Goal: Navigation & Orientation: Go to known website

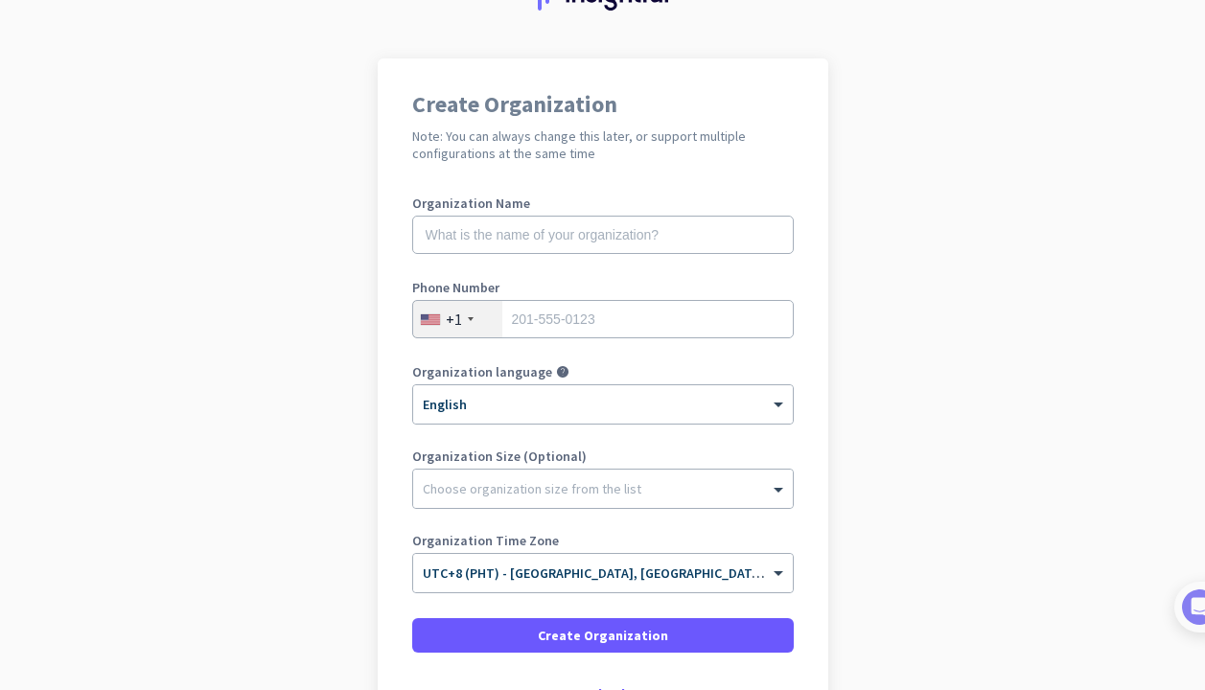
scroll to position [238, 0]
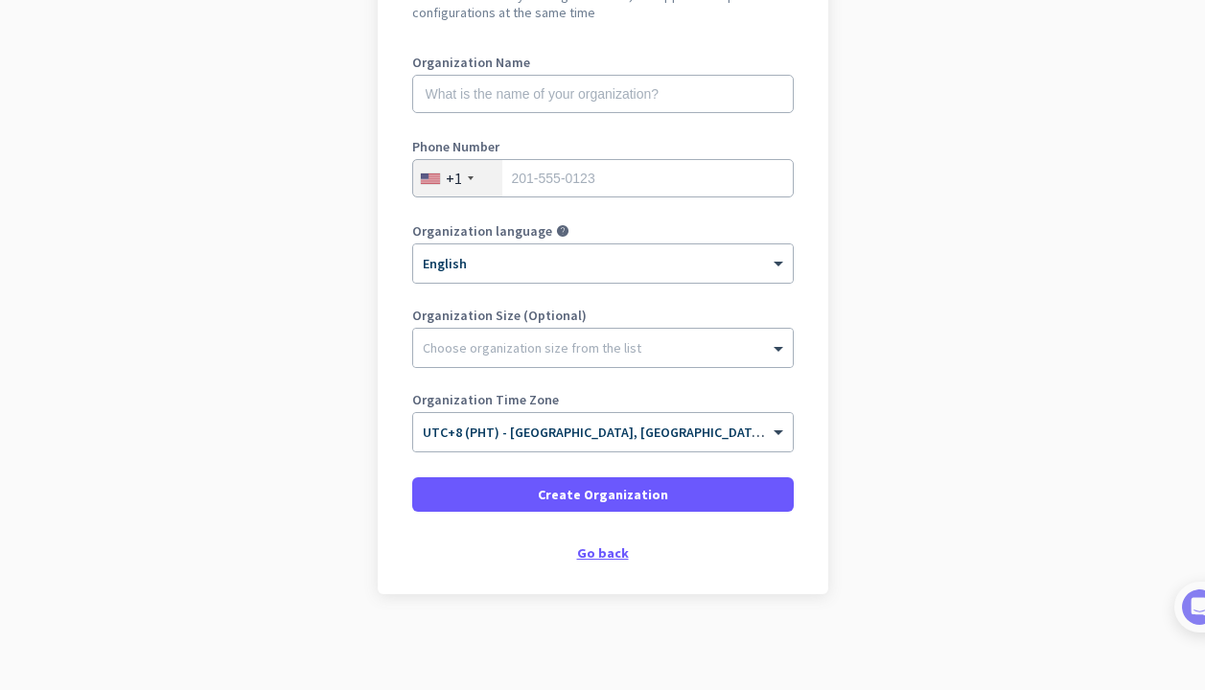
click at [586, 556] on div "Go back" at bounding box center [602, 552] width 381 height 13
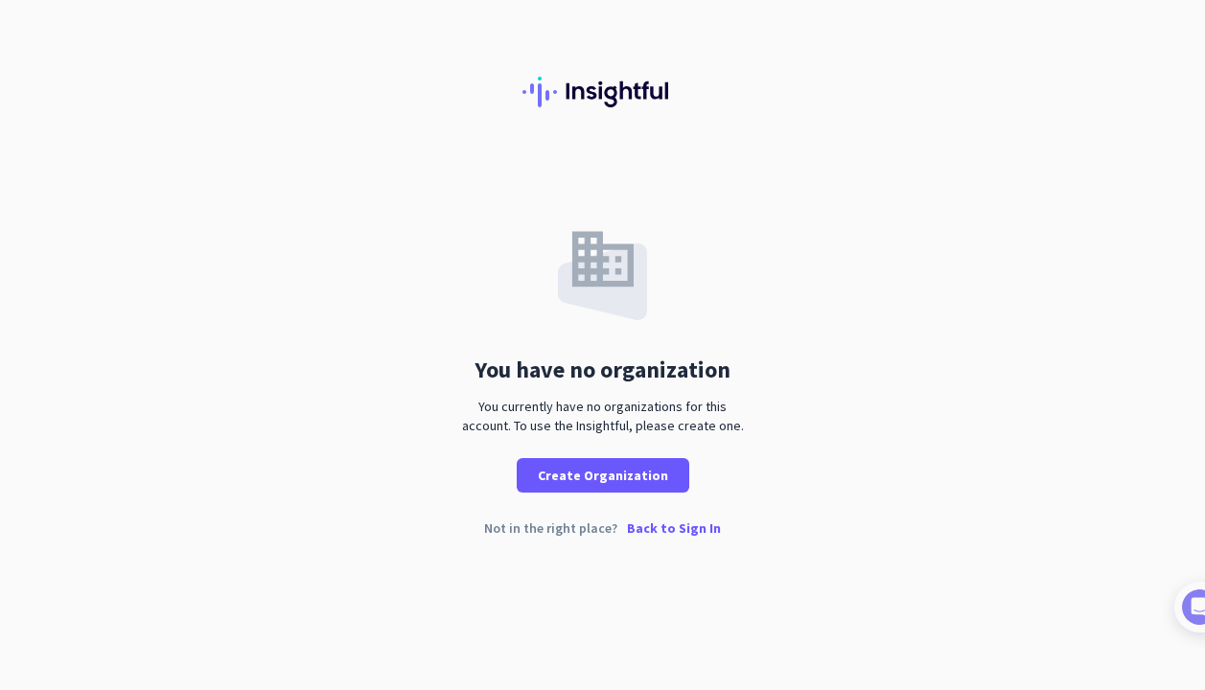
click at [654, 531] on p "Back to Sign In" at bounding box center [674, 527] width 94 height 13
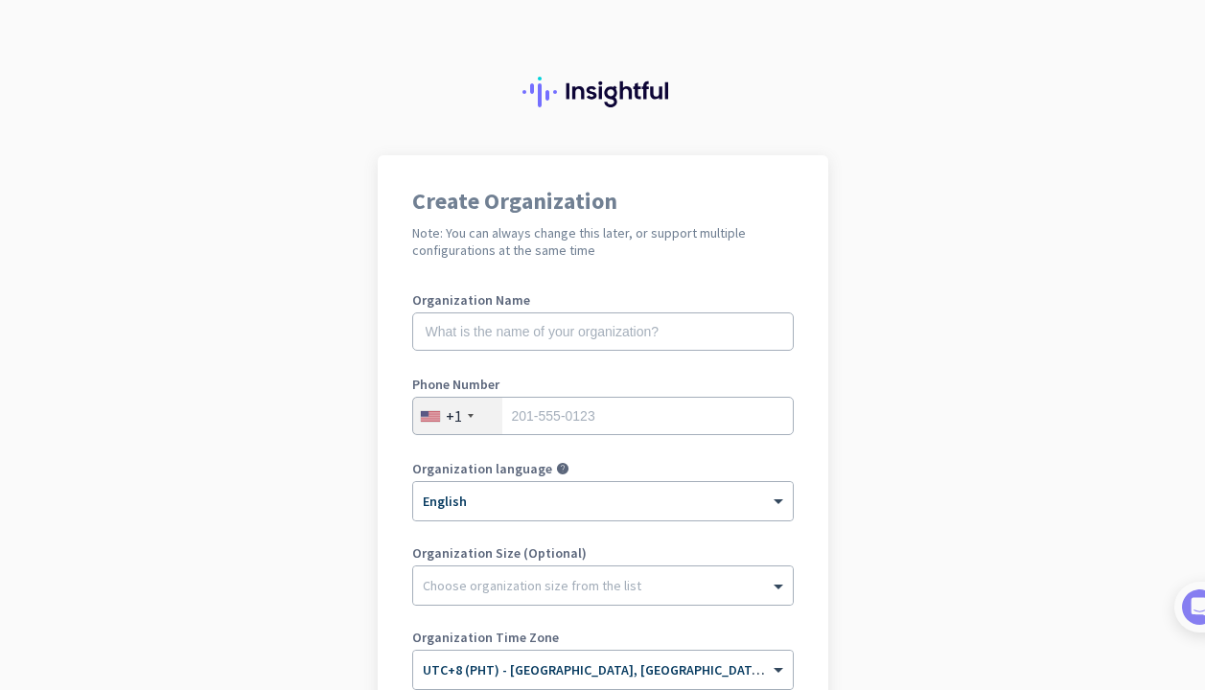
scroll to position [238, 0]
